Goal: Task Accomplishment & Management: Use online tool/utility

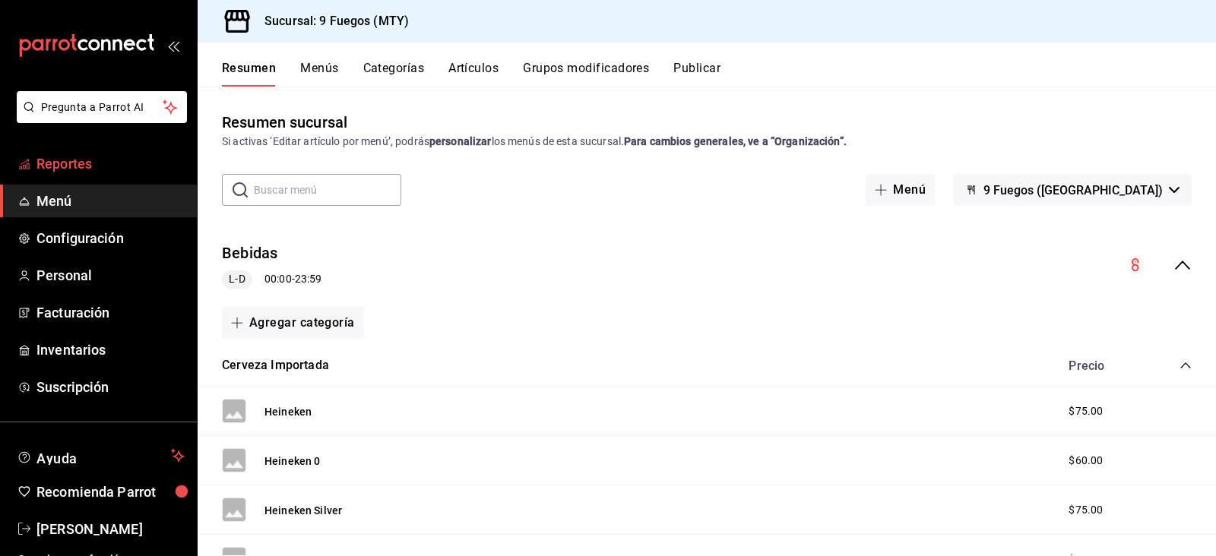
click at [95, 151] on link "Reportes" at bounding box center [98, 163] width 197 height 33
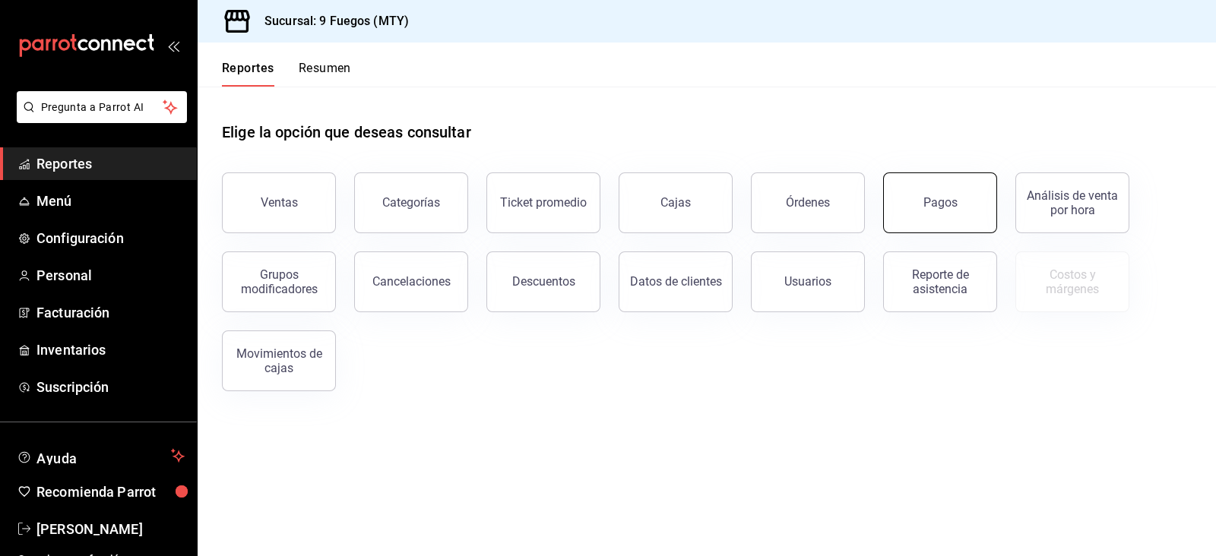
click at [938, 198] on div "Pagos" at bounding box center [940, 202] width 34 height 14
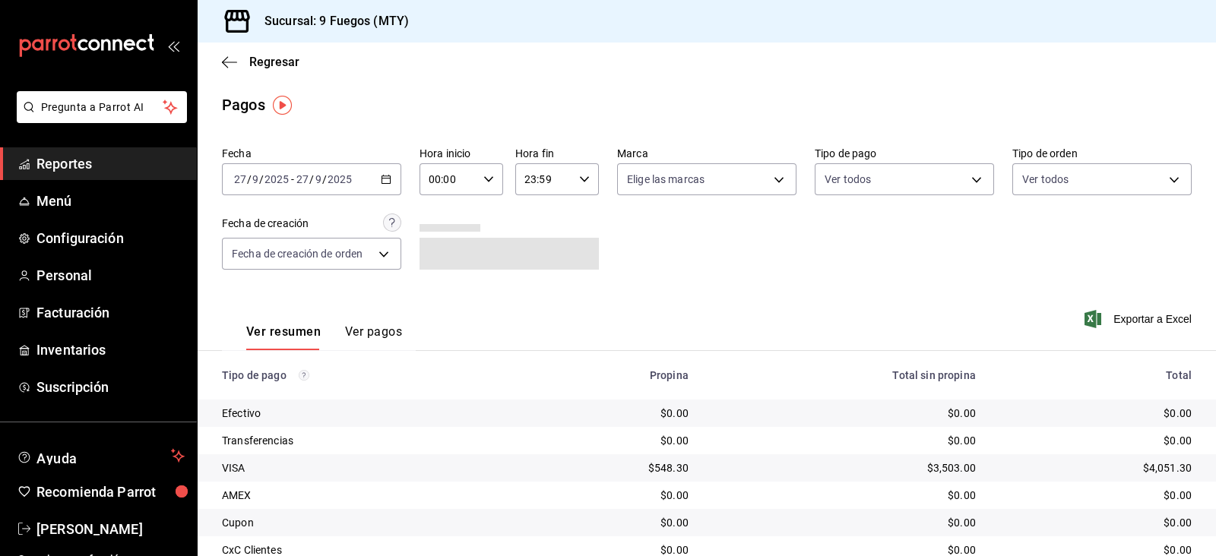
click at [376, 181] on div "[DATE] [DATE] - [DATE] [DATE]" at bounding box center [311, 179] width 179 height 32
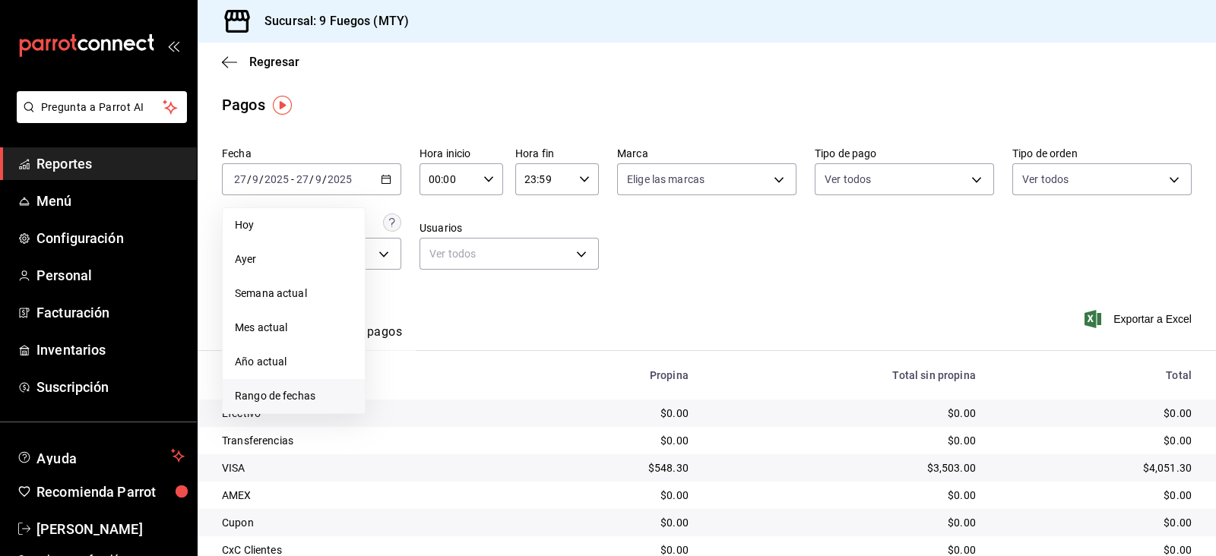
click at [274, 391] on span "Rango de fechas" at bounding box center [294, 396] width 118 height 16
click at [482, 229] on icon "button" at bounding box center [489, 235] width 18 height 18
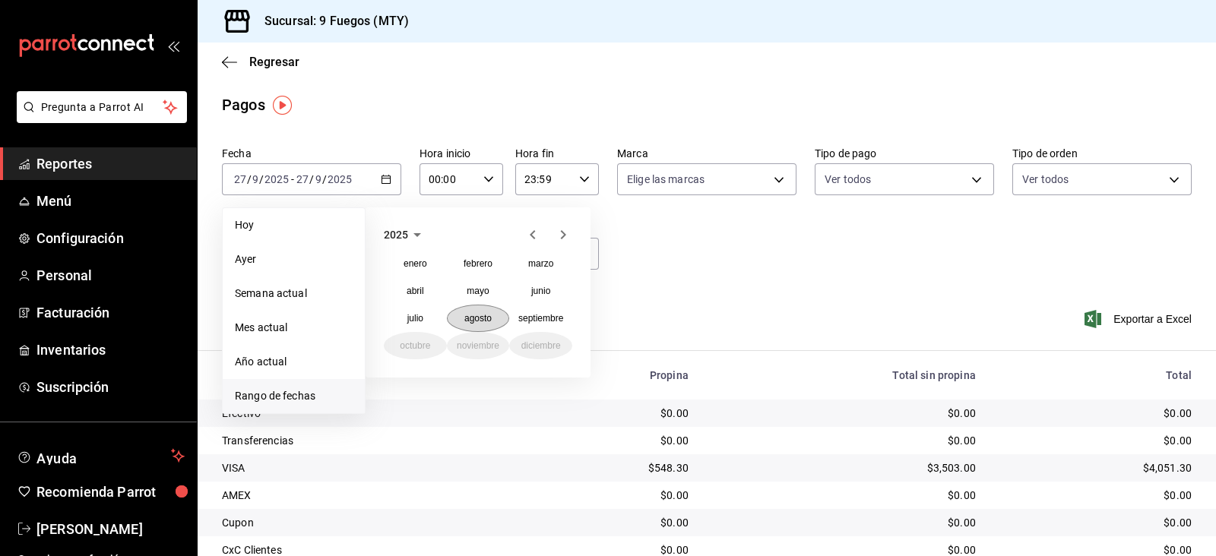
click at [469, 320] on abbr "agosto" at bounding box center [477, 318] width 27 height 11
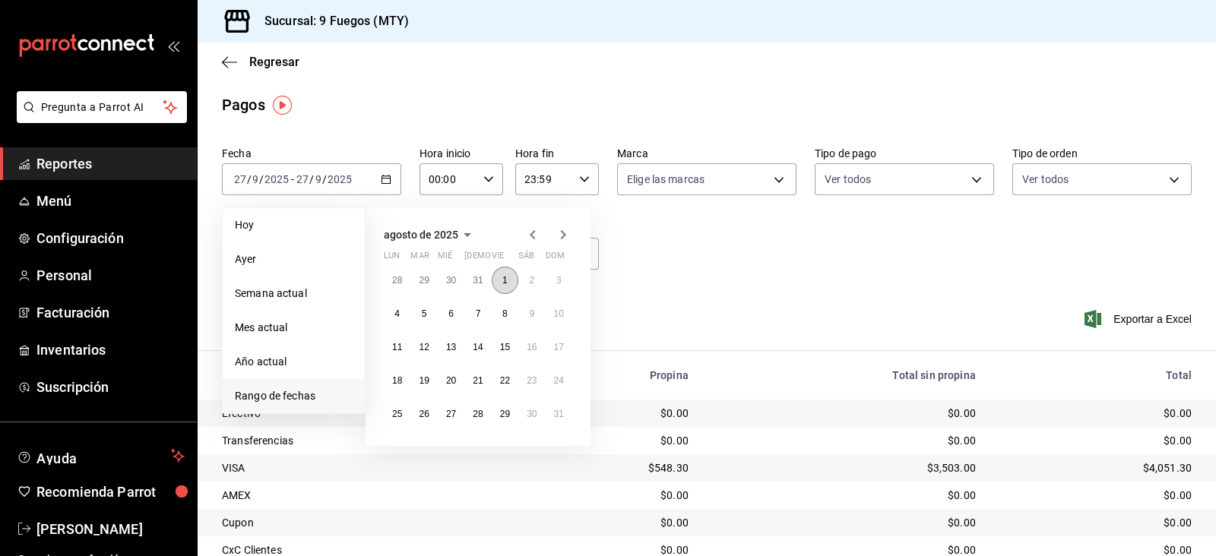
click at [514, 279] on button "1" at bounding box center [505, 280] width 27 height 27
click at [554, 413] on abbr "31" at bounding box center [559, 414] width 10 height 11
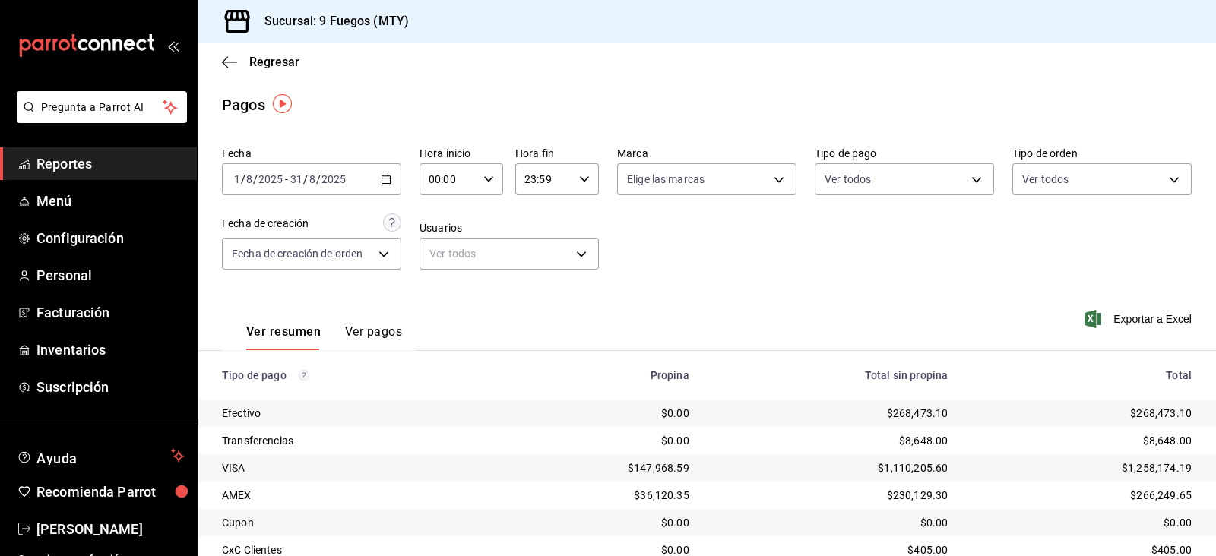
scroll to position [87, 0]
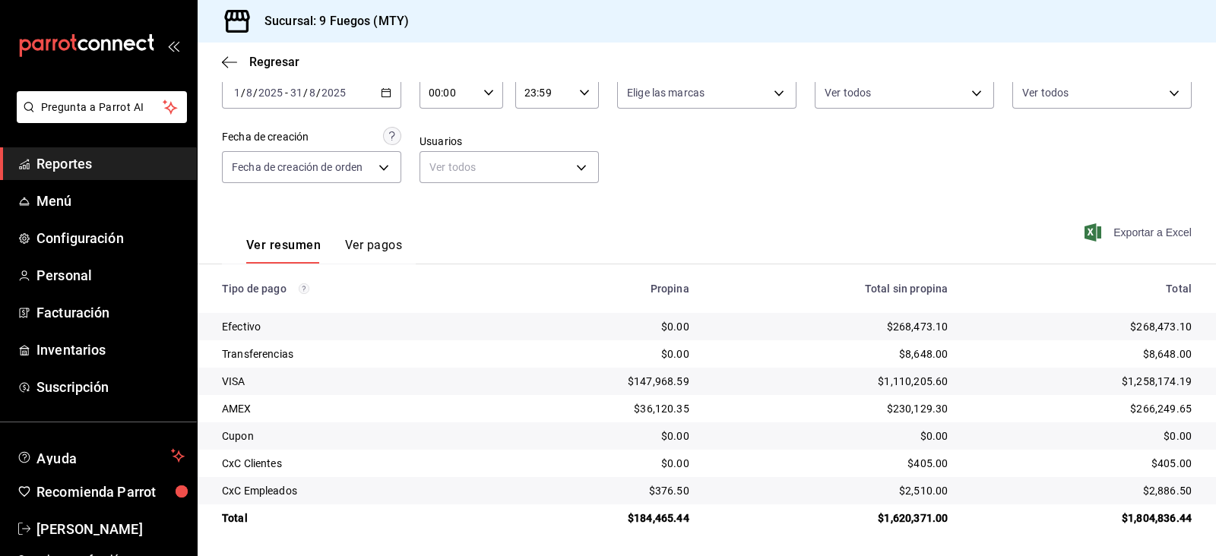
click at [1125, 223] on span "Exportar a Excel" at bounding box center [1139, 232] width 104 height 18
click at [123, 323] on link "Facturación" at bounding box center [98, 312] width 197 height 33
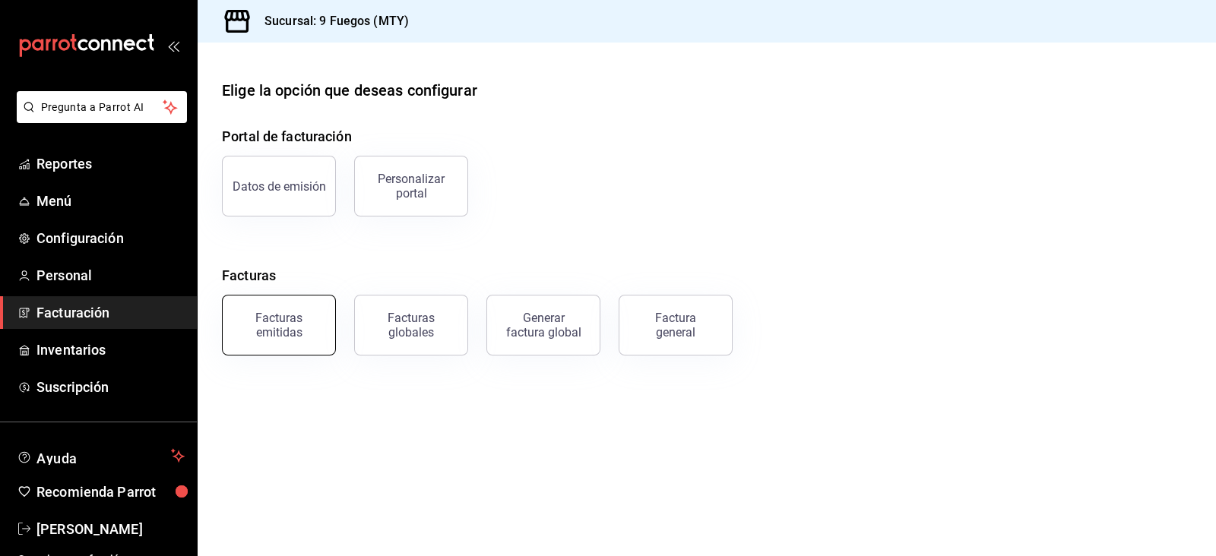
click at [300, 332] on div "Facturas emitidas" at bounding box center [279, 325] width 94 height 29
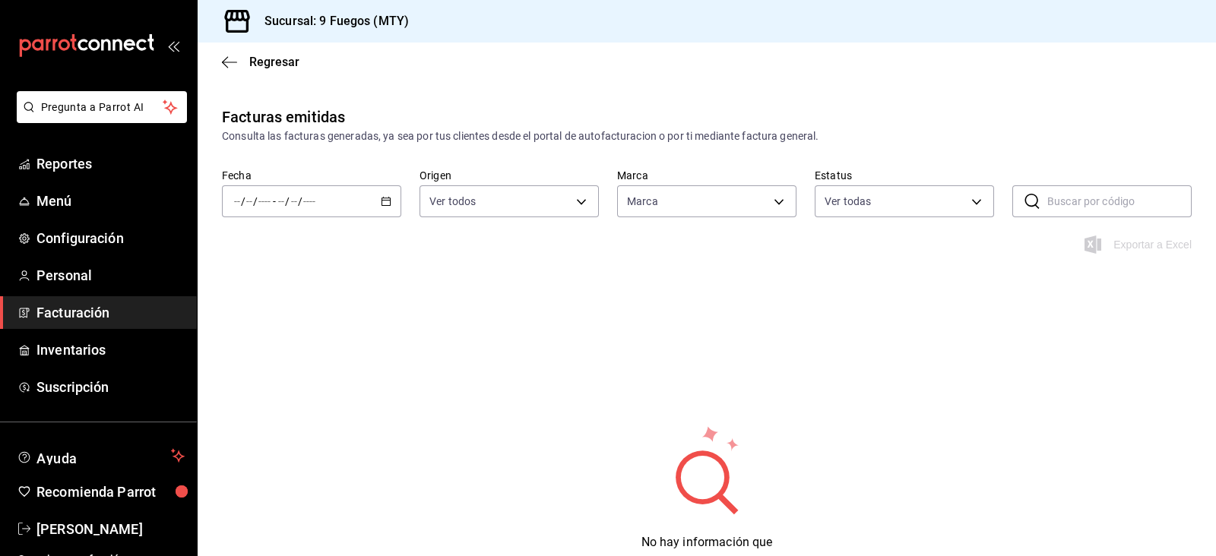
type input "4a3df261-e1b8-48be-829d-093db8c32d8f"
click at [384, 195] on div "/ / - / /" at bounding box center [311, 201] width 179 height 32
click at [280, 405] on li "Rango de fechas" at bounding box center [294, 418] width 142 height 34
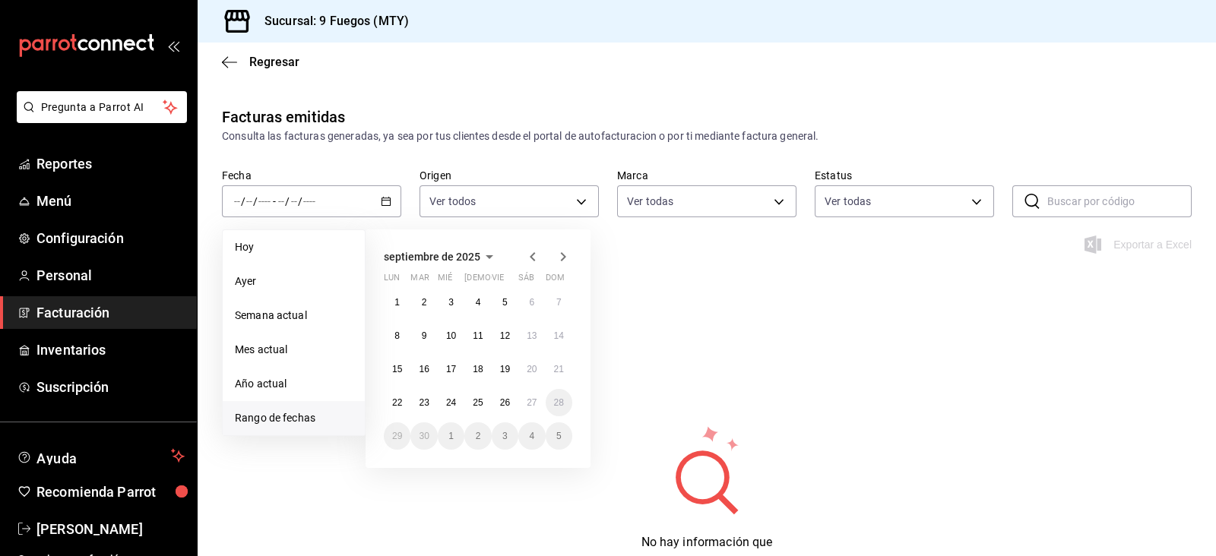
click at [525, 258] on icon "button" at bounding box center [533, 257] width 18 height 18
click at [508, 305] on button "1" at bounding box center [505, 302] width 27 height 27
click at [550, 435] on button "31" at bounding box center [559, 435] width 27 height 27
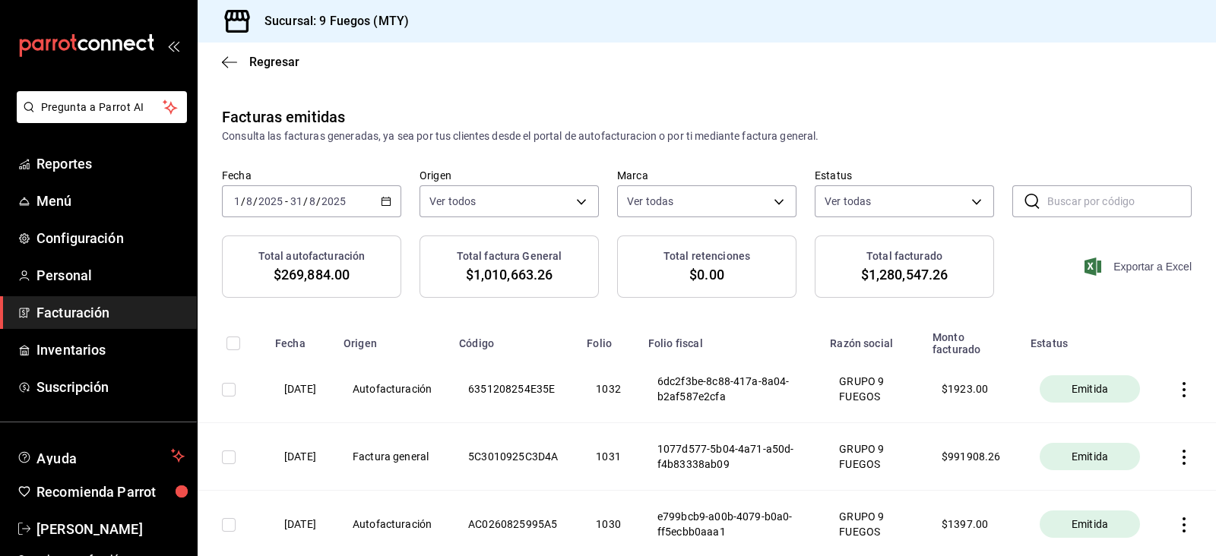
click at [1093, 260] on span "Exportar a Excel" at bounding box center [1139, 267] width 104 height 18
click at [1176, 385] on icon "button" at bounding box center [1183, 389] width 15 height 15
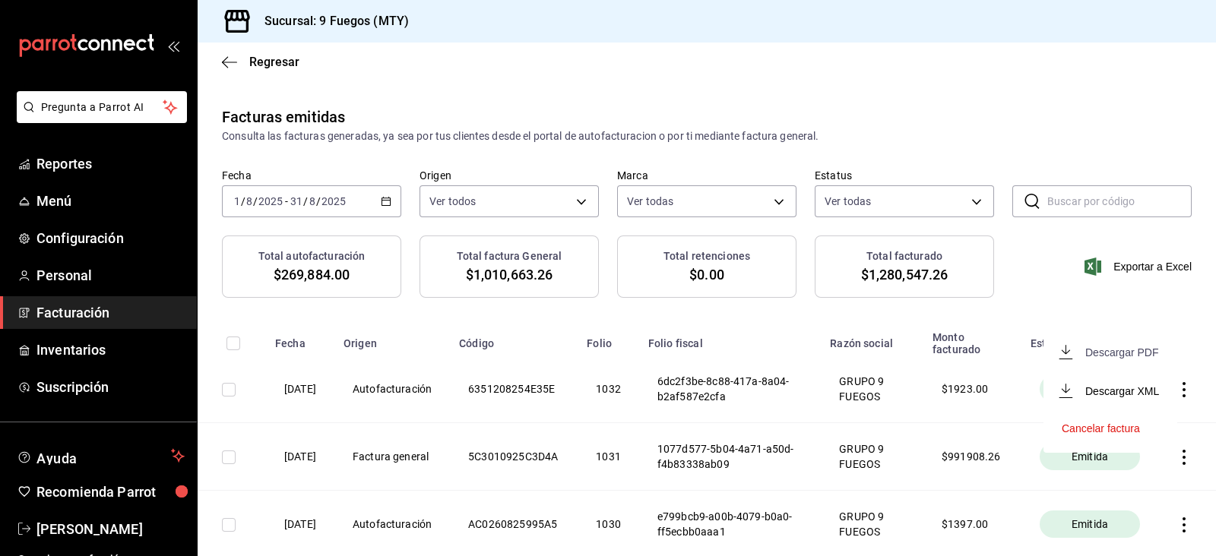
click at [1137, 347] on div "Descargar PDF" at bounding box center [1121, 352] width 73 height 12
